Goal: Transaction & Acquisition: Purchase product/service

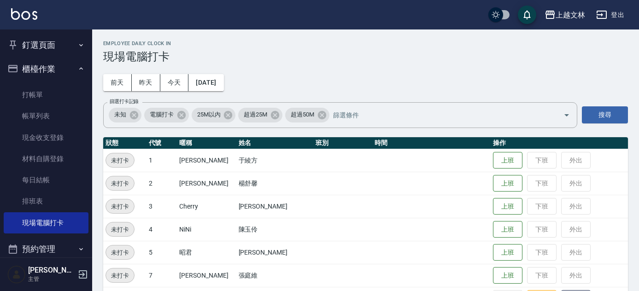
scroll to position [84, 0]
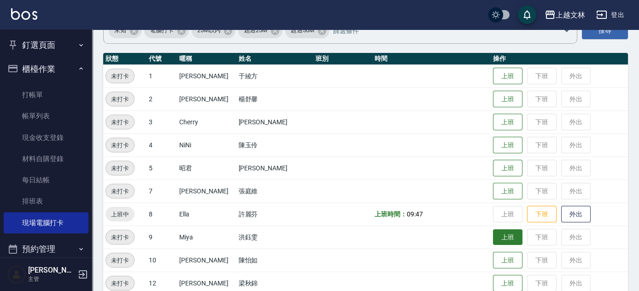
click at [503, 242] on button "上班" at bounding box center [508, 238] width 30 height 16
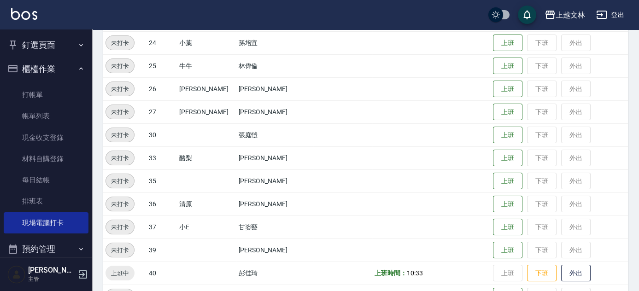
scroll to position [419, 0]
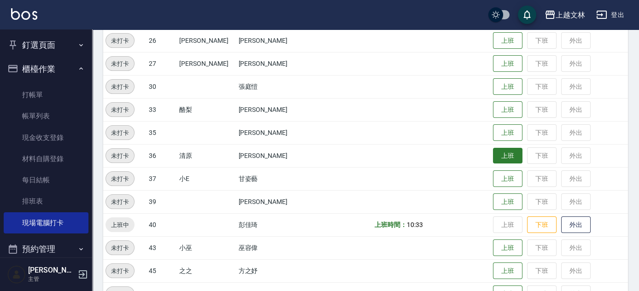
click at [493, 151] on button "上班" at bounding box center [508, 156] width 30 height 16
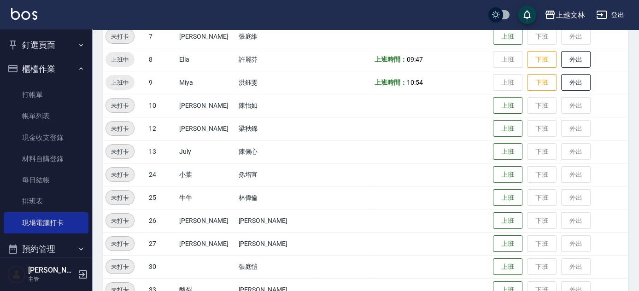
scroll to position [232, 0]
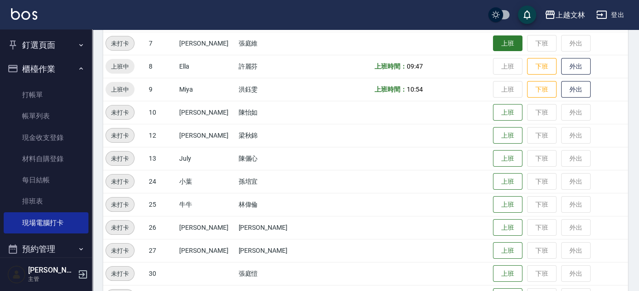
click at [495, 43] on button "上班" at bounding box center [508, 43] width 30 height 16
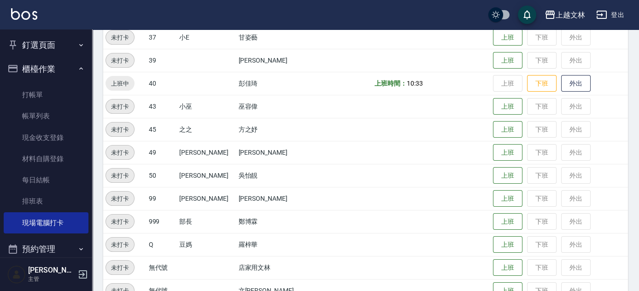
scroll to position [566, 0]
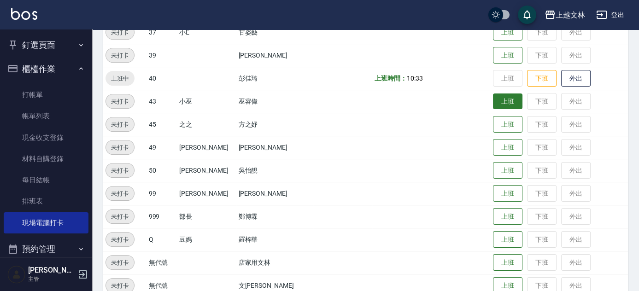
click at [494, 101] on button "上班" at bounding box center [508, 102] width 30 height 16
click at [504, 106] on button "上班" at bounding box center [508, 102] width 30 height 16
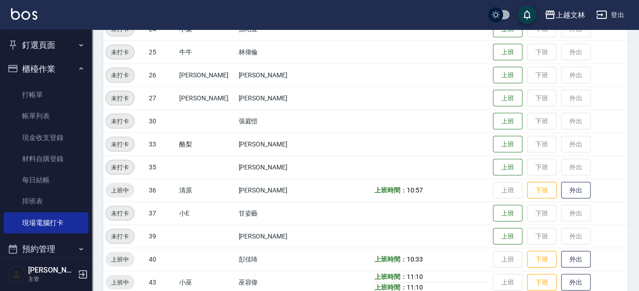
scroll to position [381, 0]
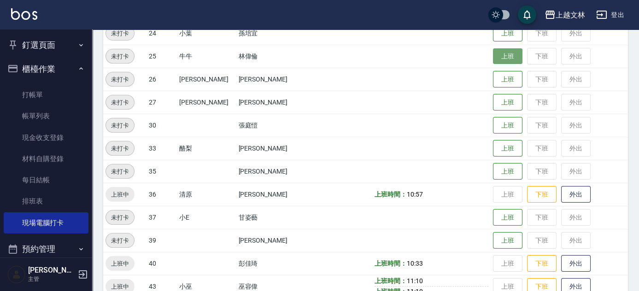
click at [502, 57] on button "上班" at bounding box center [508, 56] width 30 height 16
drag, startPoint x: 638, startPoint y: 163, endPoint x: 634, endPoint y: 132, distance: 31.6
click at [633, 130] on div "Employee Daily Clock In 現場電腦打卡 [DATE] [DATE] [DATE] [DATE] 篩選打卡記錄 未知 電腦打卡 25M以內…" at bounding box center [365, 71] width 547 height 845
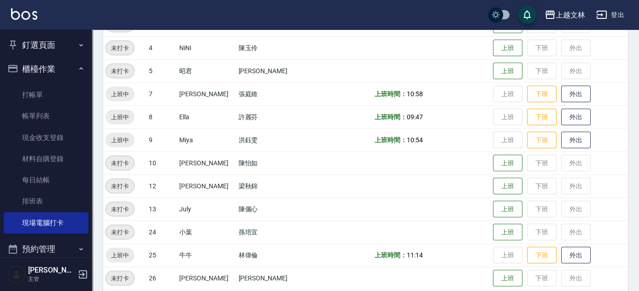
scroll to position [189, 0]
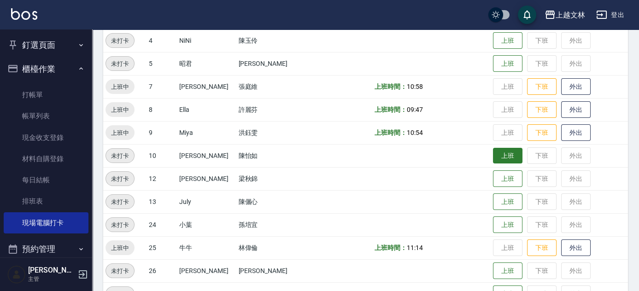
click at [496, 153] on button "上班" at bounding box center [508, 156] width 30 height 16
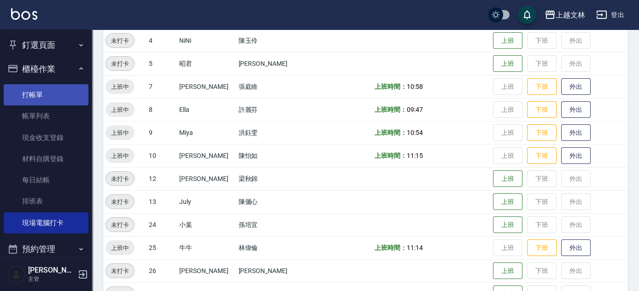
click at [25, 95] on link "打帳單" at bounding box center [46, 94] width 85 height 21
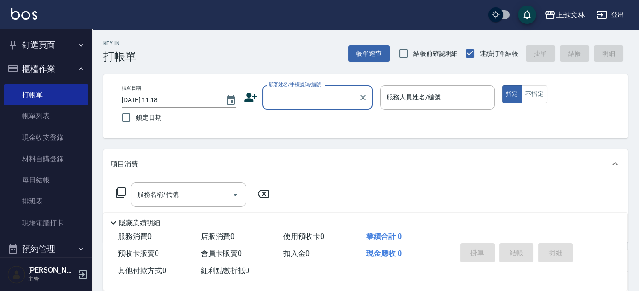
click at [333, 95] on input "顧客姓名/手機號碼/編號" at bounding box center [310, 97] width 89 height 16
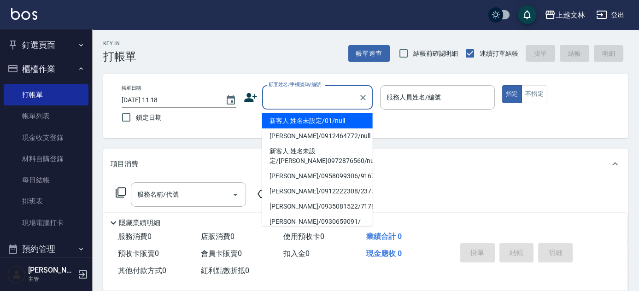
click at [325, 125] on li "新客人 姓名未設定/01/null" at bounding box center [317, 120] width 111 height 15
type input "新客人 姓名未設定/01/null"
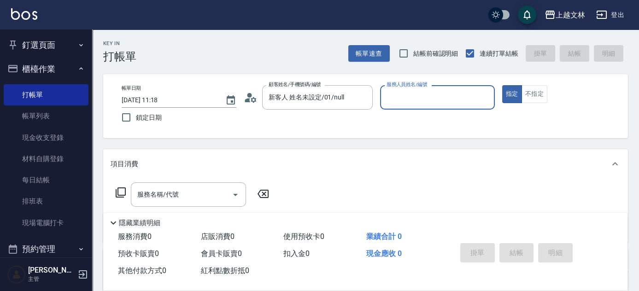
click at [426, 94] on input "服務人員姓名/編號" at bounding box center [437, 97] width 106 height 16
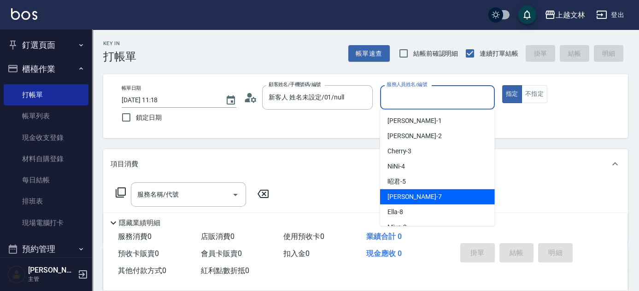
click at [422, 196] on div "Tiffany -7" at bounding box center [437, 196] width 115 height 15
type input "Tiffany-7"
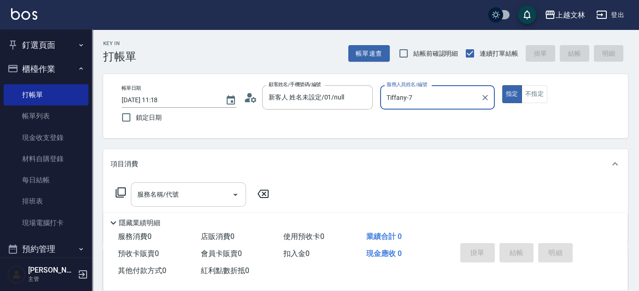
click at [220, 190] on input "服務名稱/代號" at bounding box center [181, 195] width 93 height 16
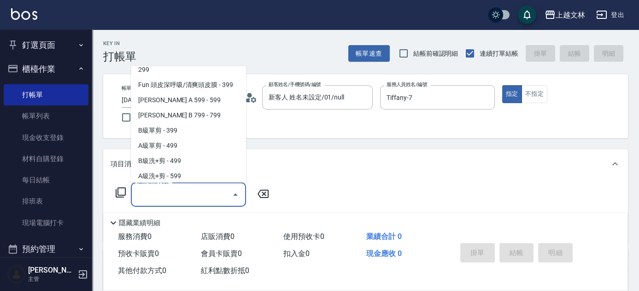
scroll to position [204, 0]
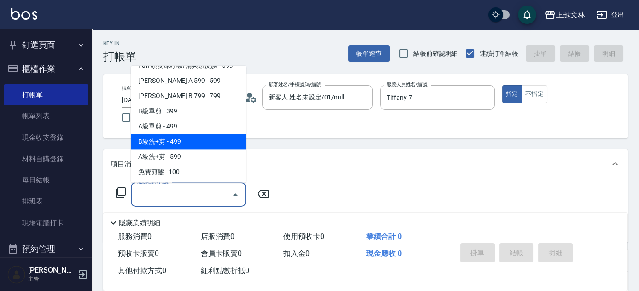
click at [225, 147] on span "B級洗+剪 - 499" at bounding box center [188, 142] width 115 height 15
type input "B級洗+剪(203)"
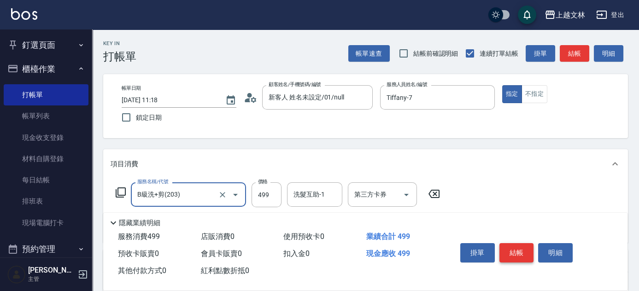
click at [519, 251] on button "結帳" at bounding box center [517, 252] width 35 height 19
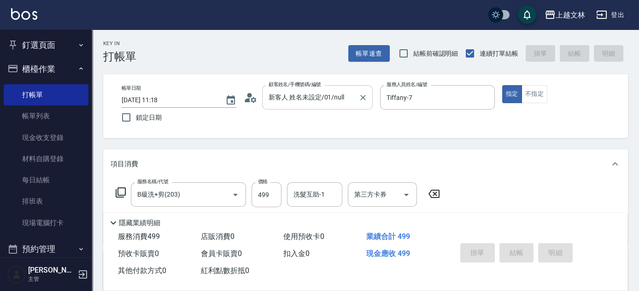
type input "[DATE] 12:05"
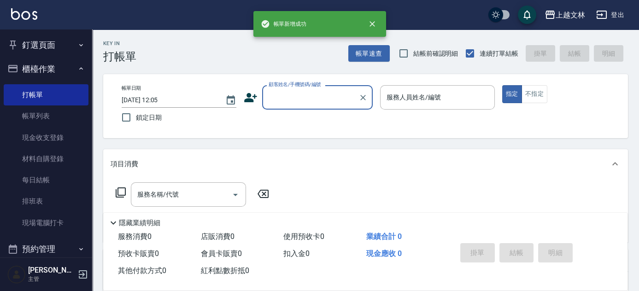
click at [322, 104] on input "顧客姓名/手機號碼/編號" at bounding box center [310, 97] width 89 height 16
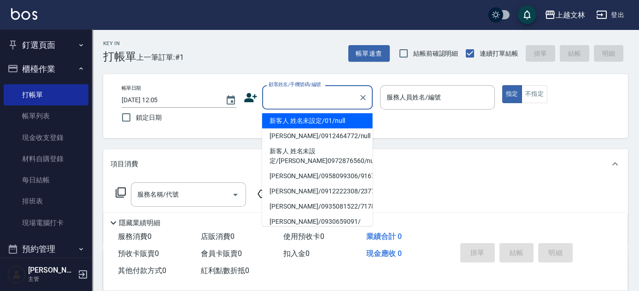
click at [322, 122] on li "新客人 姓名未設定/01/null" at bounding box center [317, 120] width 111 height 15
type input "新客人 姓名未設定/01/null"
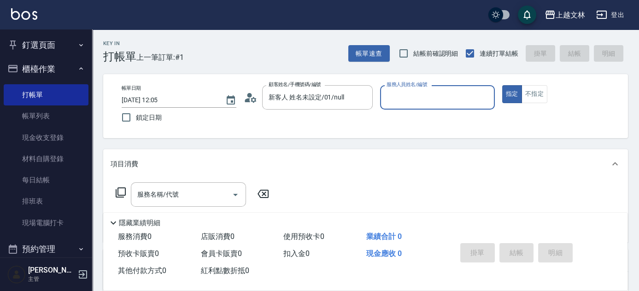
click at [426, 104] on input "服務人員姓名/編號" at bounding box center [437, 97] width 106 height 16
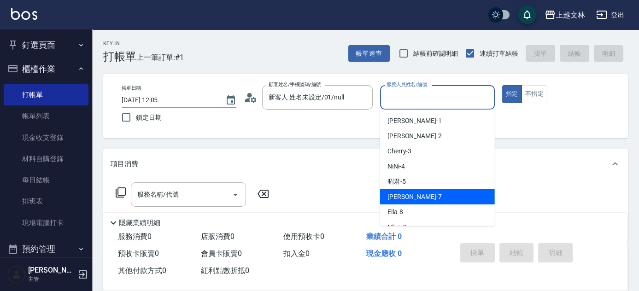
click at [425, 196] on div "Tiffany -7" at bounding box center [437, 196] width 115 height 15
type input "Tiffany-7"
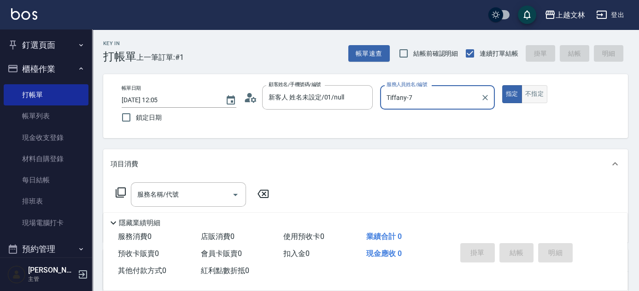
click at [527, 100] on button "不指定" at bounding box center [535, 94] width 26 height 18
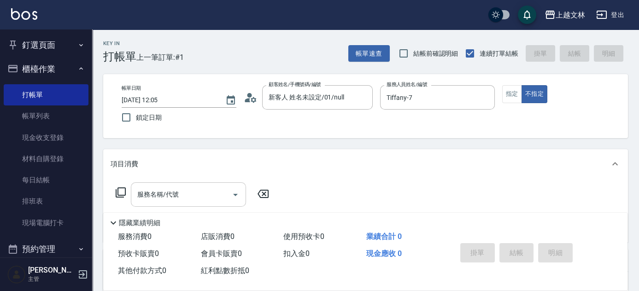
click at [215, 199] on input "服務名稱/代號" at bounding box center [181, 195] width 93 height 16
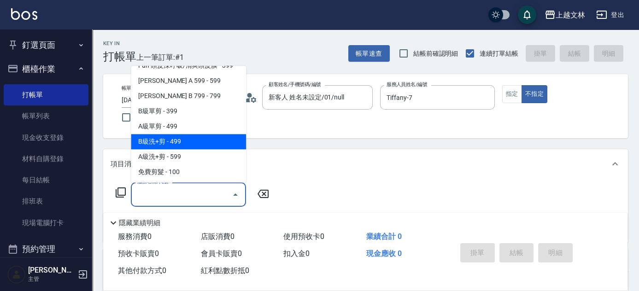
click at [196, 147] on span "B級洗+剪 - 499" at bounding box center [188, 142] width 115 height 15
type input "B級洗+剪(203)"
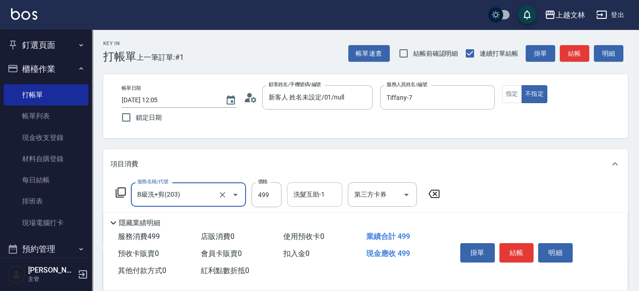
click at [290, 193] on div "洗髮互助-1" at bounding box center [314, 195] width 55 height 24
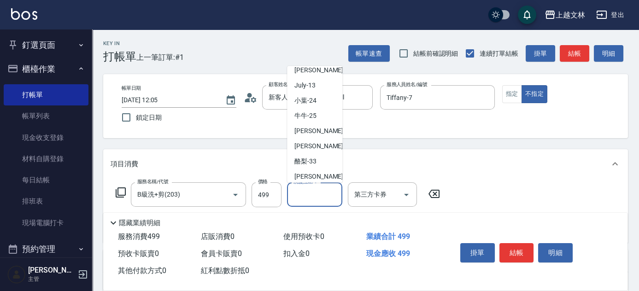
scroll to position [167, 0]
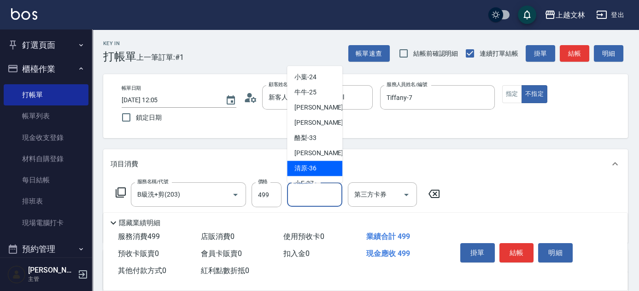
click at [303, 164] on span "清原 -36" at bounding box center [306, 169] width 22 height 10
type input "清原-36"
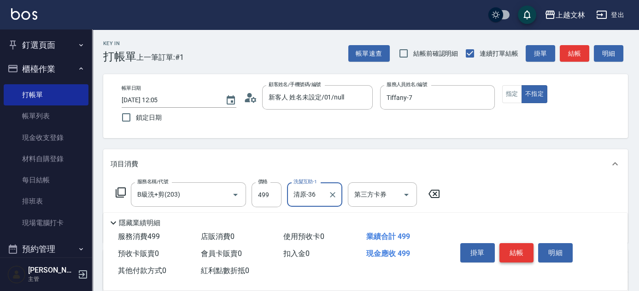
click at [510, 244] on button "結帳" at bounding box center [517, 252] width 35 height 19
